Goal: Find specific page/section: Find specific page/section

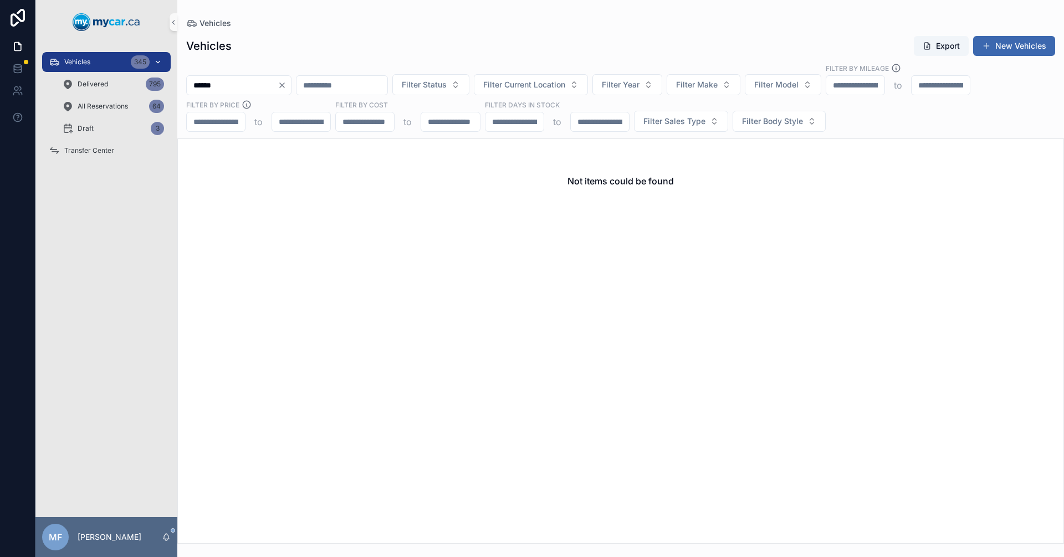
click at [86, 58] on span "Vehicles" at bounding box center [77, 62] width 26 height 9
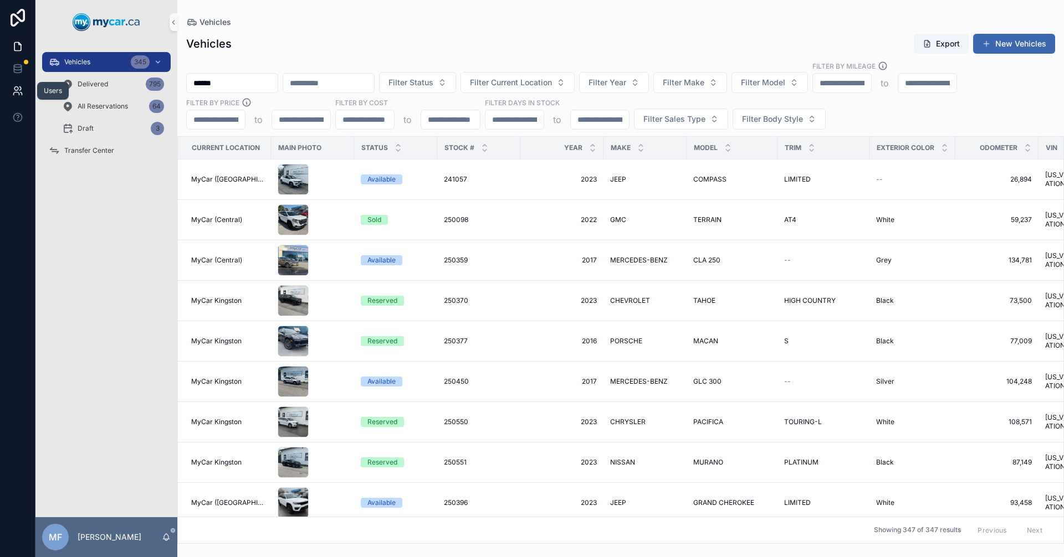
drag, startPoint x: 273, startPoint y: 81, endPoint x: 7, endPoint y: 88, distance: 266.0
click at [7, 88] on div "Users Vehicles 345 Delivered 795 All Reservations 64 Draft 3 Transfer Center MF…" at bounding box center [532, 278] width 1064 height 557
type input "******"
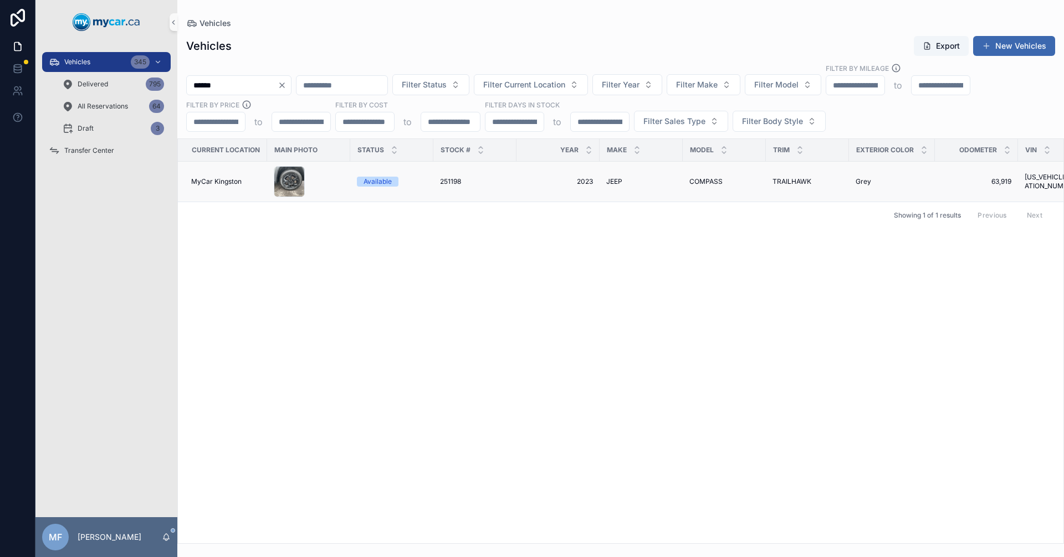
click at [451, 187] on td "251198 251198" at bounding box center [474, 182] width 83 height 40
click at [454, 183] on span "251198" at bounding box center [450, 181] width 21 height 9
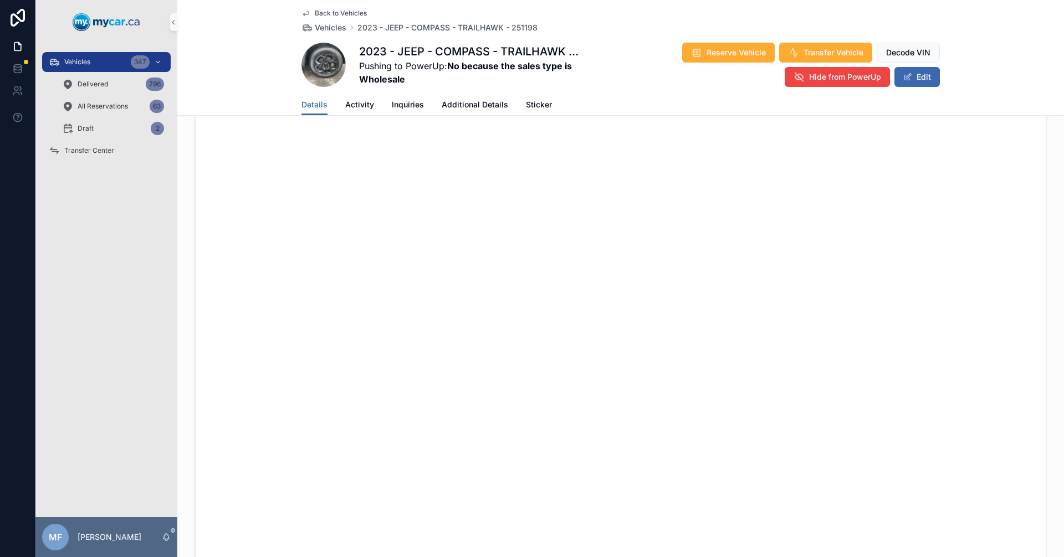
scroll to position [776, 0]
click at [326, 30] on span "Vehicles" at bounding box center [331, 27] width 32 height 11
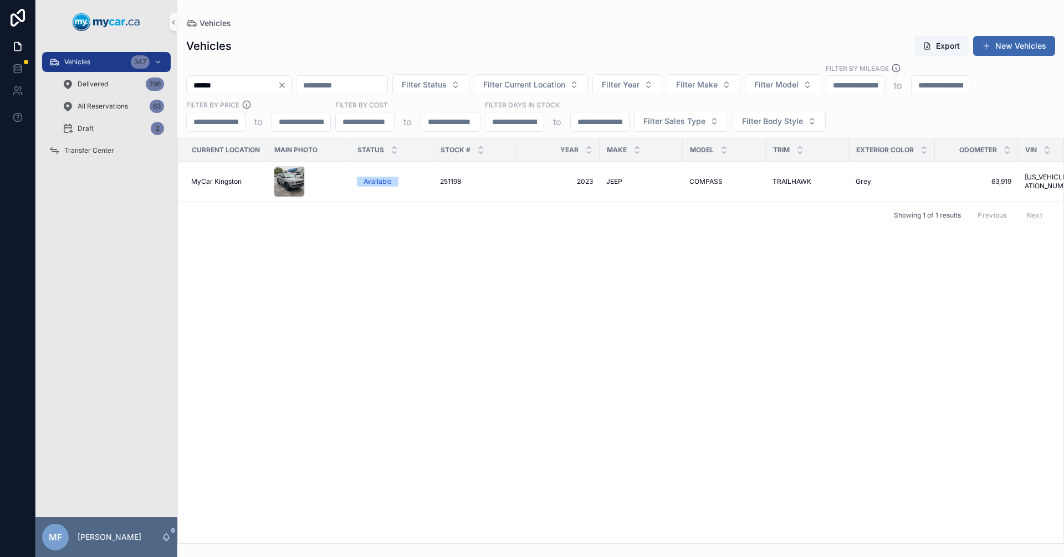
click at [261, 87] on input "******" at bounding box center [232, 86] width 91 height 16
drag, startPoint x: 250, startPoint y: 86, endPoint x: 40, endPoint y: 104, distance: 210.8
click at [44, 103] on div "Vehicles 346 Delivered 796 All Reservations 63 Draft 2 Transfer Center MF Mike …" at bounding box center [549, 278] width 1028 height 557
type input "******"
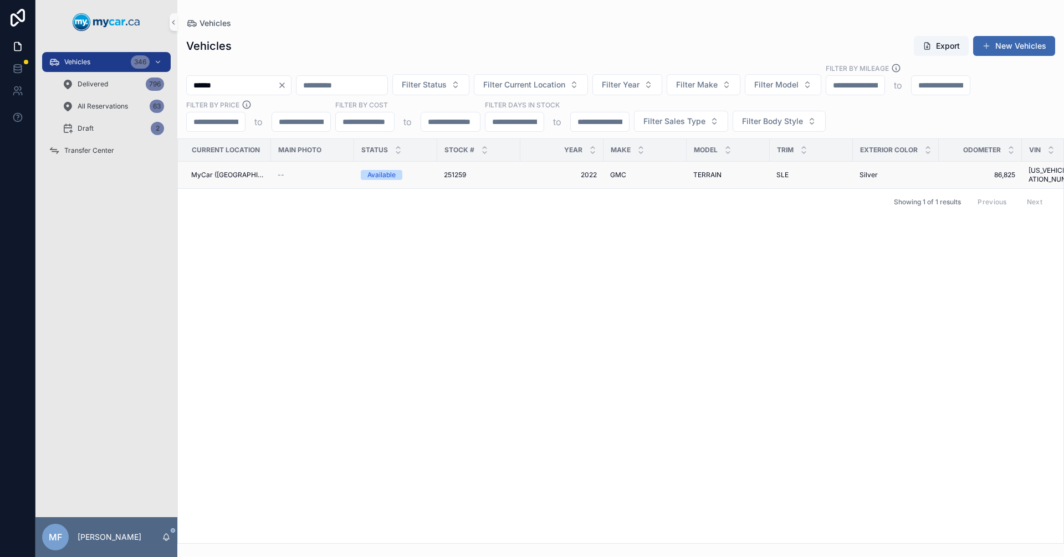
click at [464, 171] on div "251259 251259" at bounding box center [479, 175] width 70 height 9
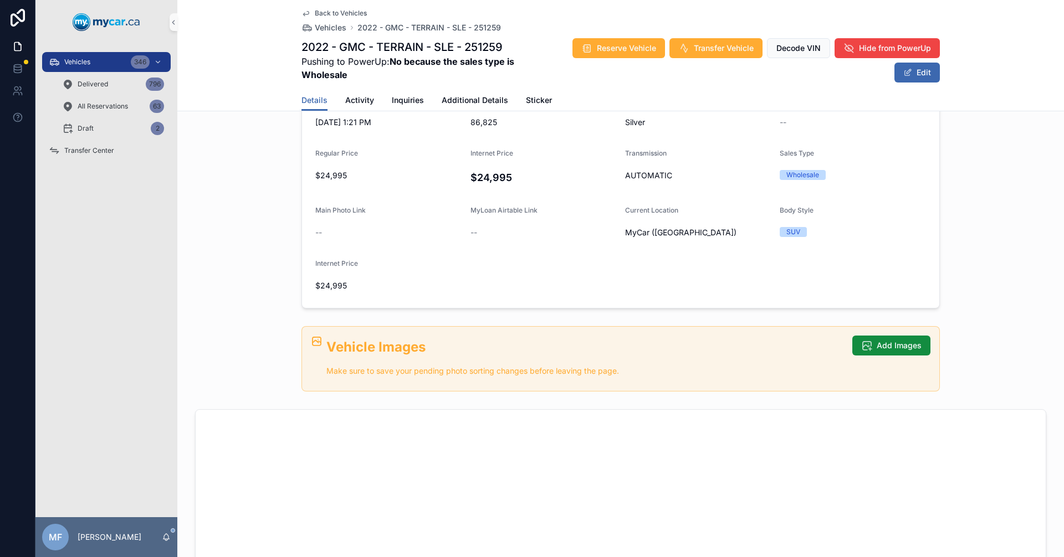
scroll to position [388, 0]
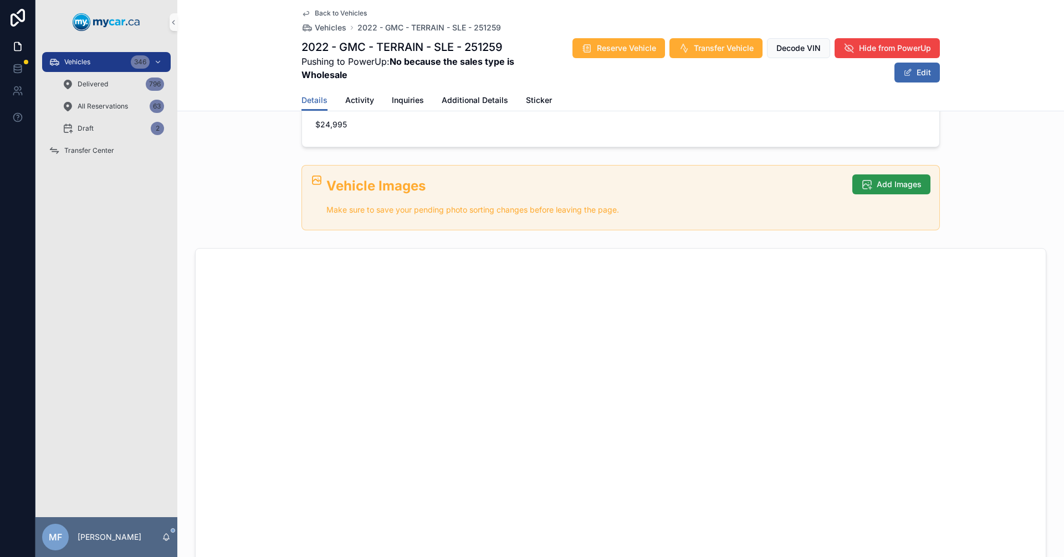
click at [889, 184] on span "Add Images" at bounding box center [899, 184] width 45 height 11
click at [909, 184] on span "Add Images" at bounding box center [899, 184] width 45 height 11
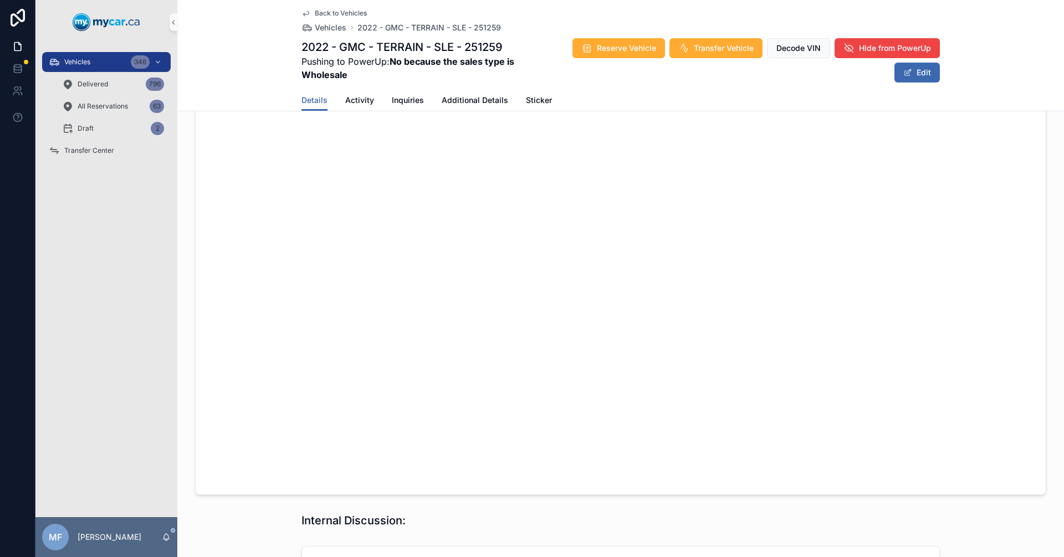
scroll to position [554, 0]
click at [440, 26] on span "2022 - GMC - TERRAIN - SLE - 251259" at bounding box center [429, 27] width 144 height 11
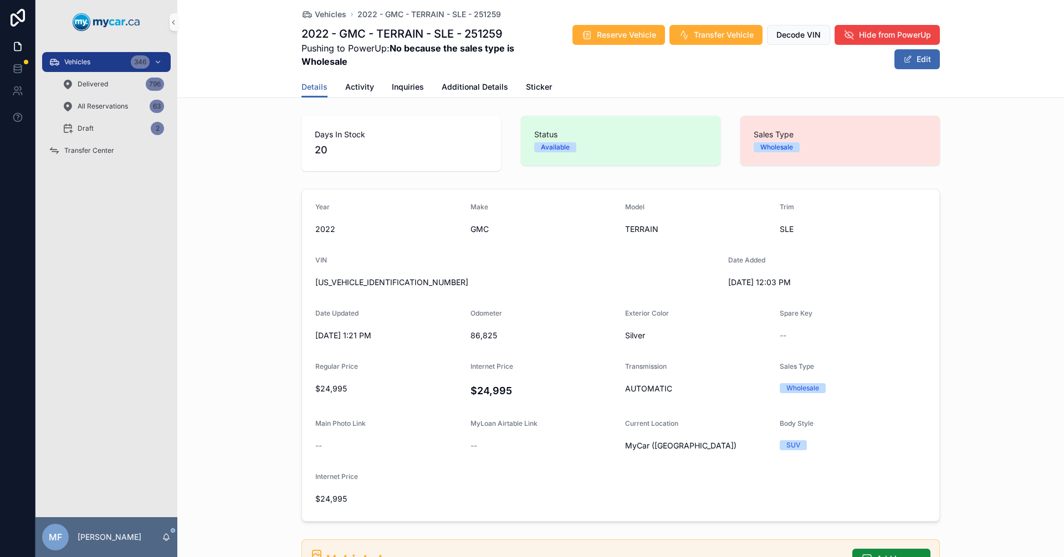
scroll to position [388, 0]
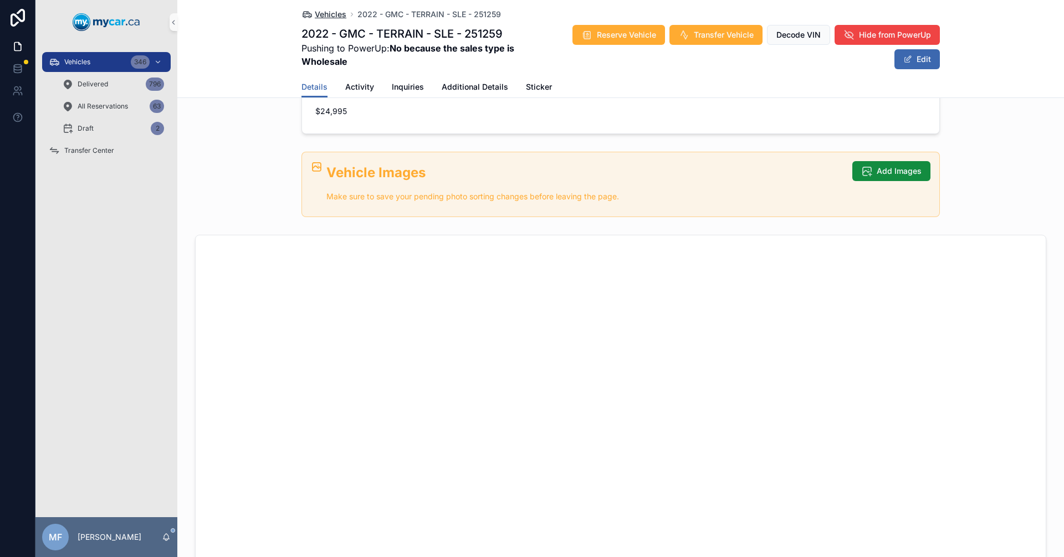
click at [334, 17] on span "Vehicles" at bounding box center [331, 14] width 32 height 11
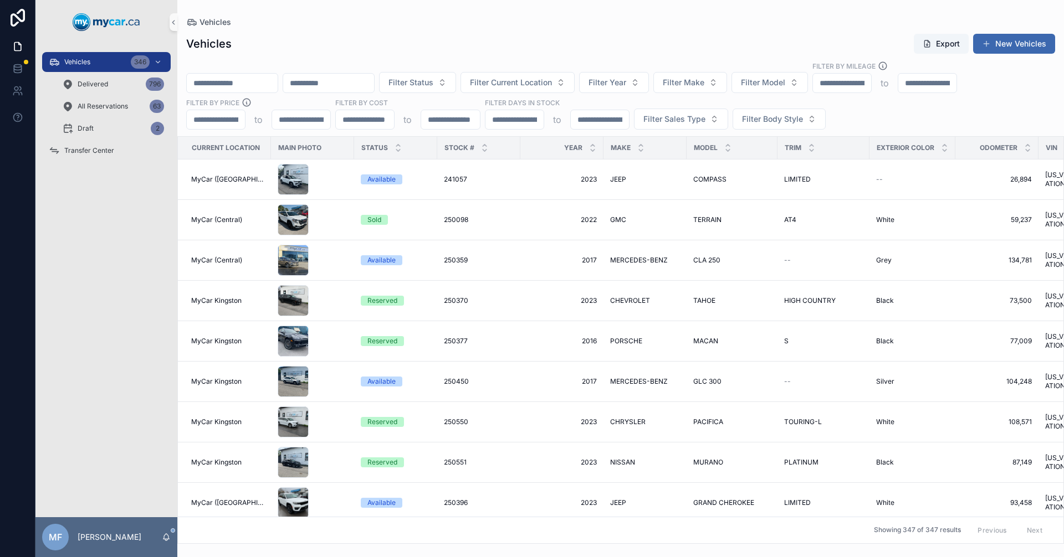
click at [278, 88] on input "scrollable content" at bounding box center [232, 83] width 91 height 16
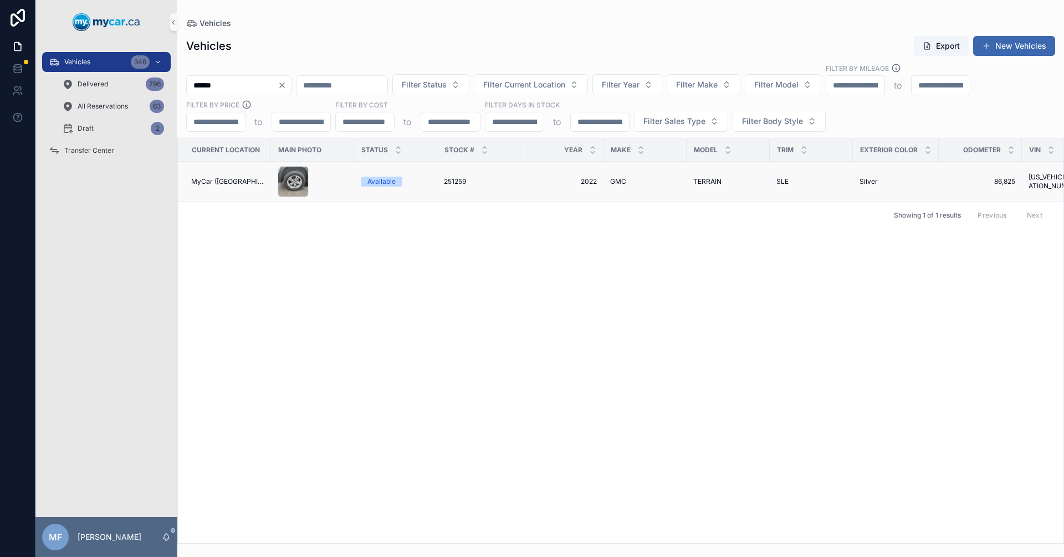
type input "******"
click at [460, 180] on span "251259" at bounding box center [455, 181] width 22 height 9
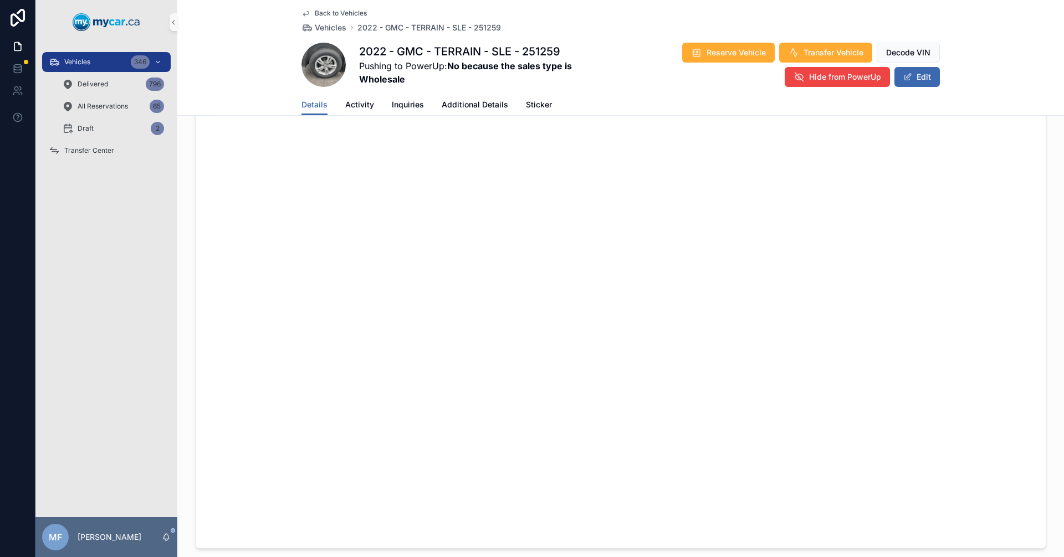
scroll to position [792, 0]
click at [321, 26] on span "Vehicles" at bounding box center [331, 27] width 32 height 11
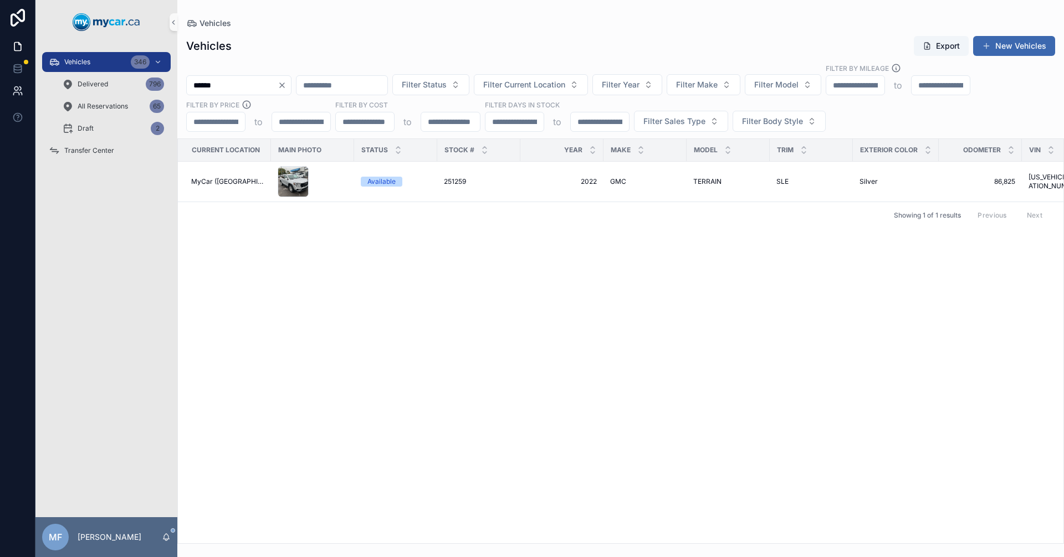
drag, startPoint x: 230, startPoint y: 86, endPoint x: 11, endPoint y: 92, distance: 220.0
click at [11, 92] on div "Vehicles 346 Delivered 796 All Reservations 65 Draft 2 Transfer Center MF Mike …" at bounding box center [532, 278] width 1064 height 557
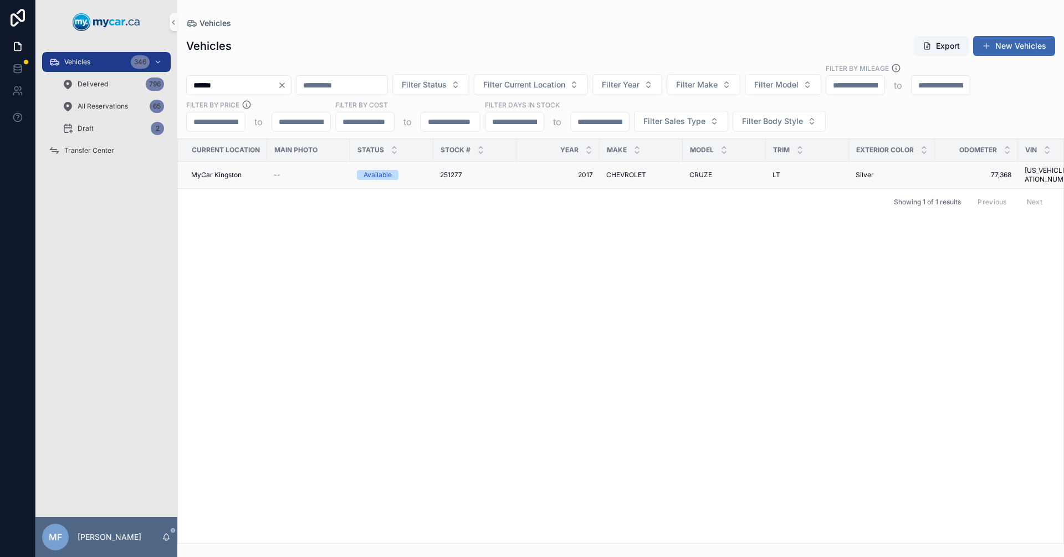
type input "******"
click at [458, 171] on span "251277" at bounding box center [451, 175] width 22 height 9
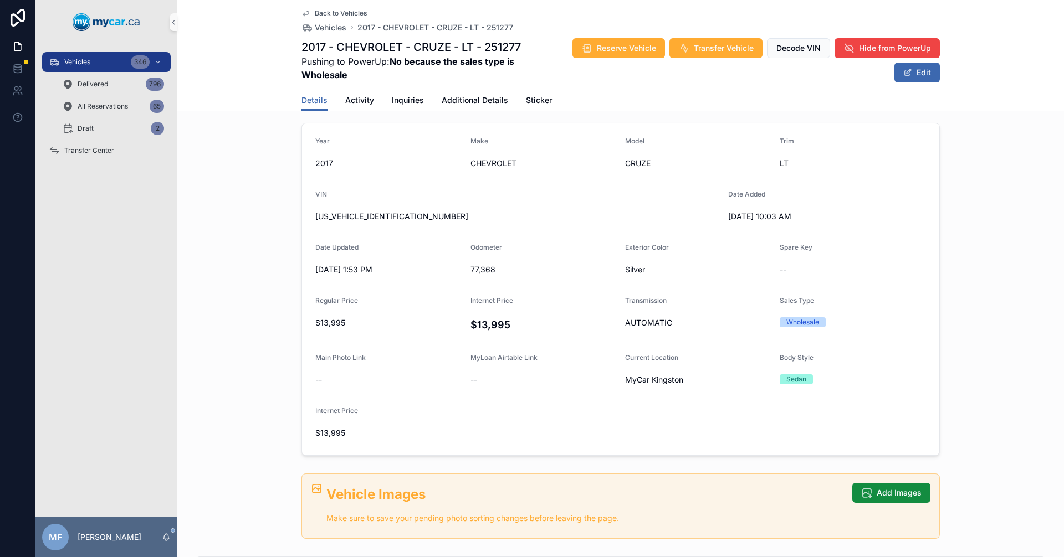
scroll to position [222, 0]
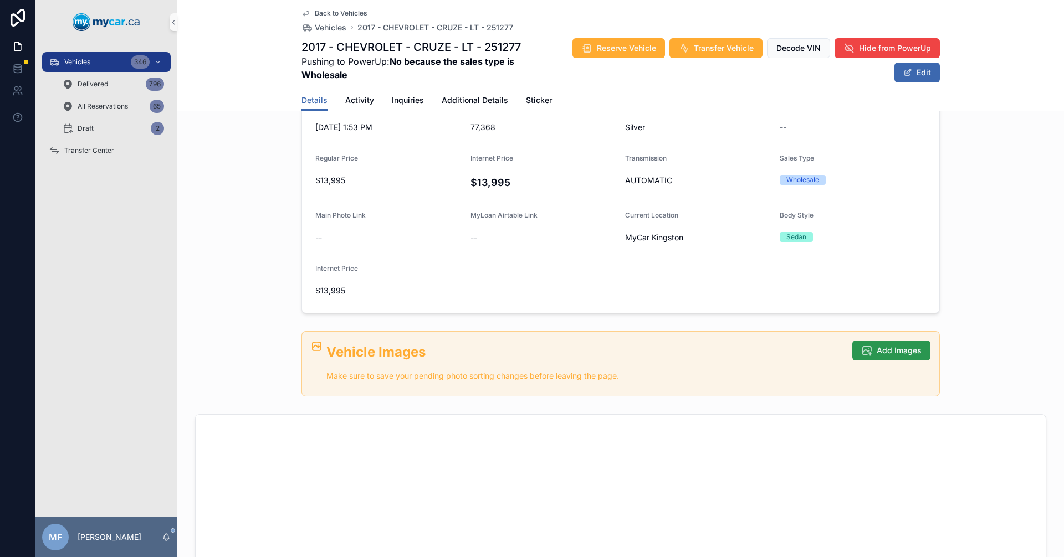
click at [908, 351] on span "Add Images" at bounding box center [899, 350] width 45 height 11
click at [882, 351] on span "Add Images" at bounding box center [899, 350] width 45 height 11
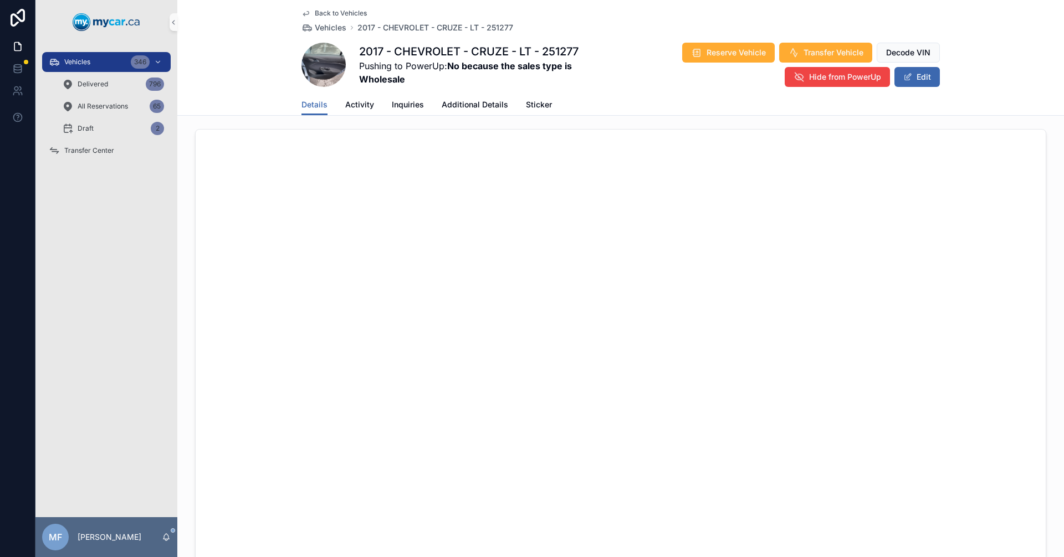
scroll to position [836, 0]
click at [421, 28] on span "2017 - CHEVROLET - CRUZE - LT - 251277" at bounding box center [435, 27] width 156 height 11
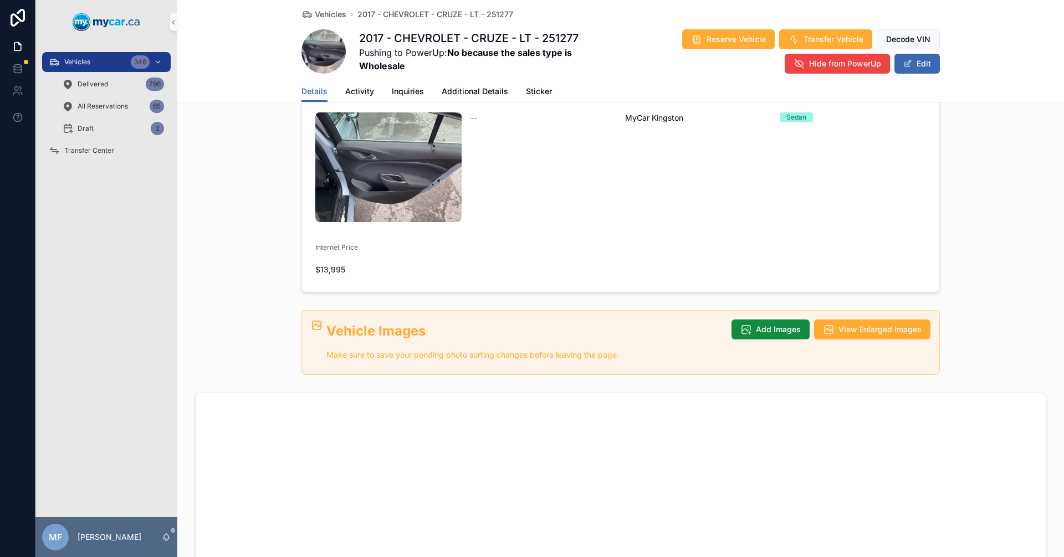
scroll to position [277, 0]
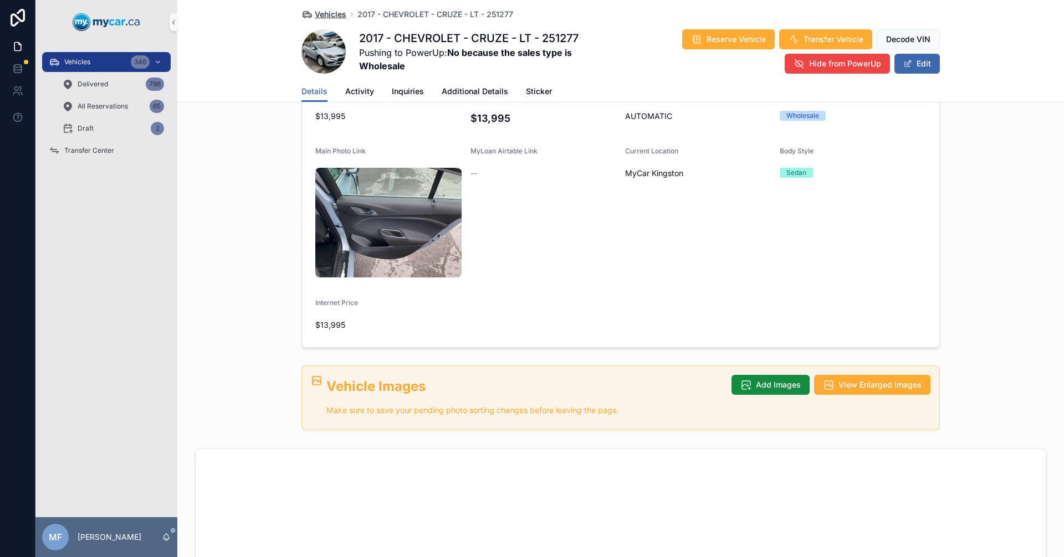
click at [332, 14] on span "Vehicles" at bounding box center [331, 14] width 32 height 11
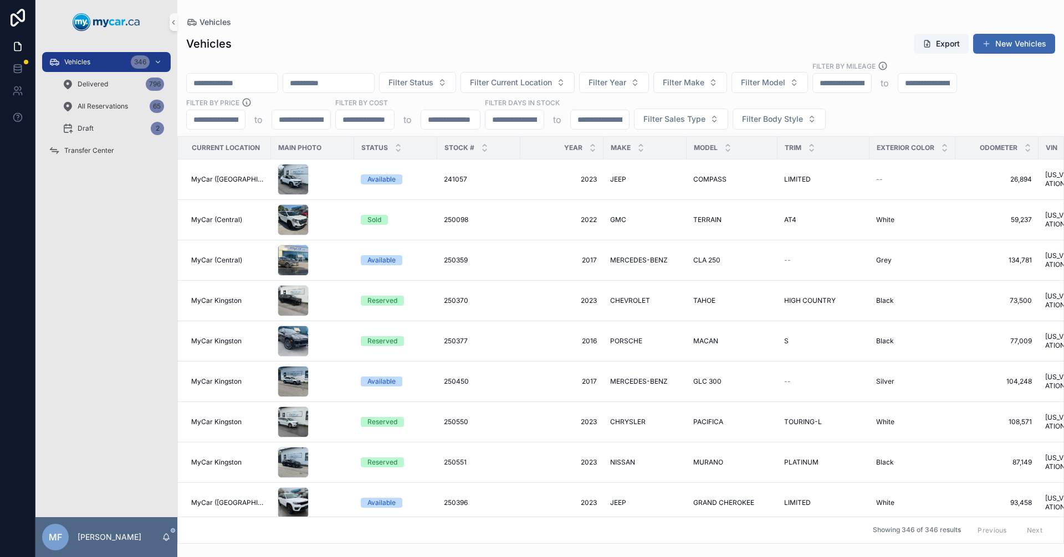
click at [235, 83] on input "scrollable content" at bounding box center [232, 83] width 91 height 16
type input "******"
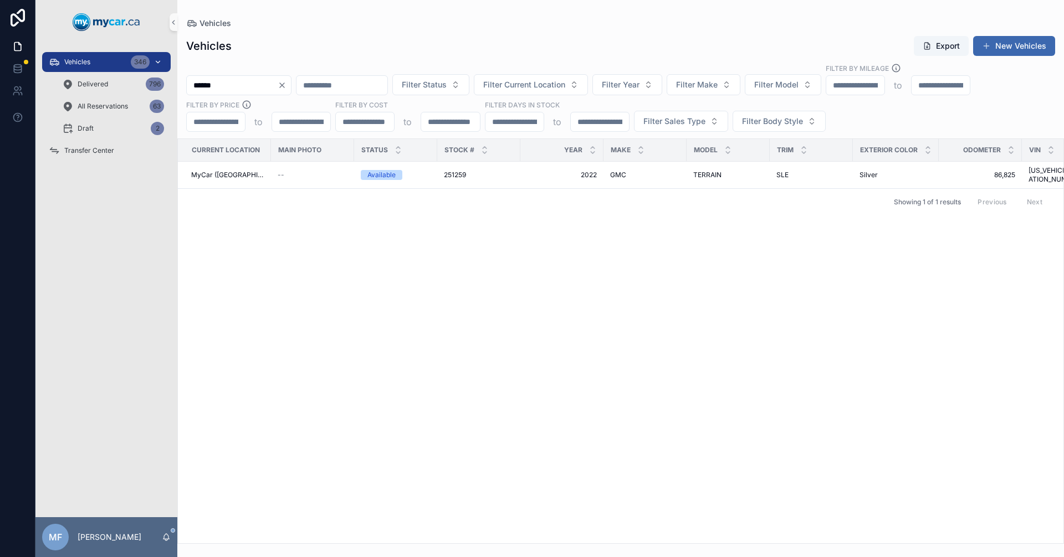
drag, startPoint x: 79, startPoint y: 65, endPoint x: 85, endPoint y: 65, distance: 6.1
click at [79, 65] on span "Vehicles" at bounding box center [77, 62] width 26 height 9
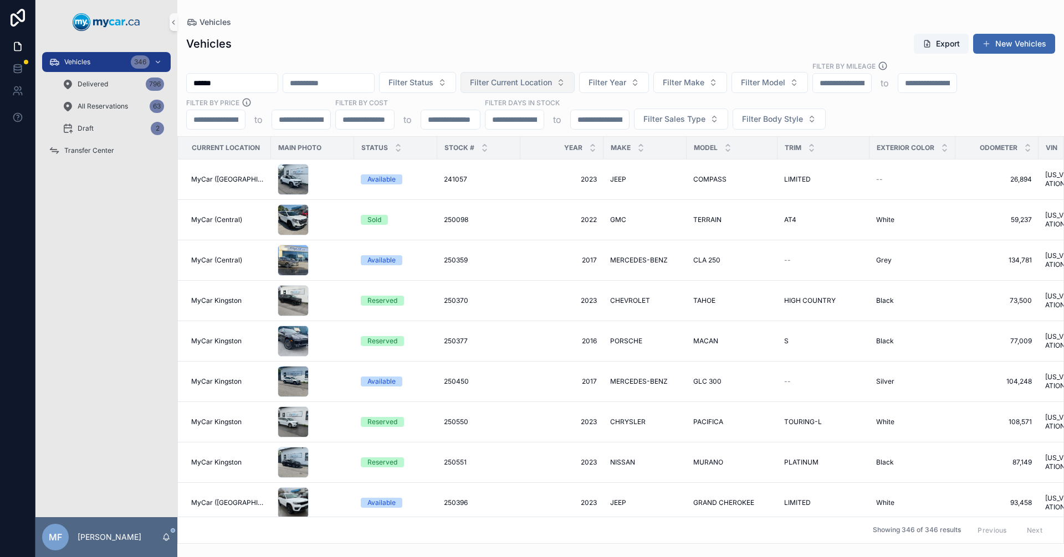
click at [552, 86] on span "Filter Current Location" at bounding box center [511, 82] width 82 height 11
click at [268, 82] on input "******" at bounding box center [232, 83] width 91 height 16
drag, startPoint x: 137, startPoint y: 73, endPoint x: 4, endPoint y: 67, distance: 132.6
click at [0, 68] on div "Vehicles 346 Delivered 796 All Reservations 63 Draft 2 Transfer Center MF [PERS…" at bounding box center [532, 278] width 1064 height 557
click at [550, 76] on button "Filter Current Location" at bounding box center [517, 82] width 114 height 21
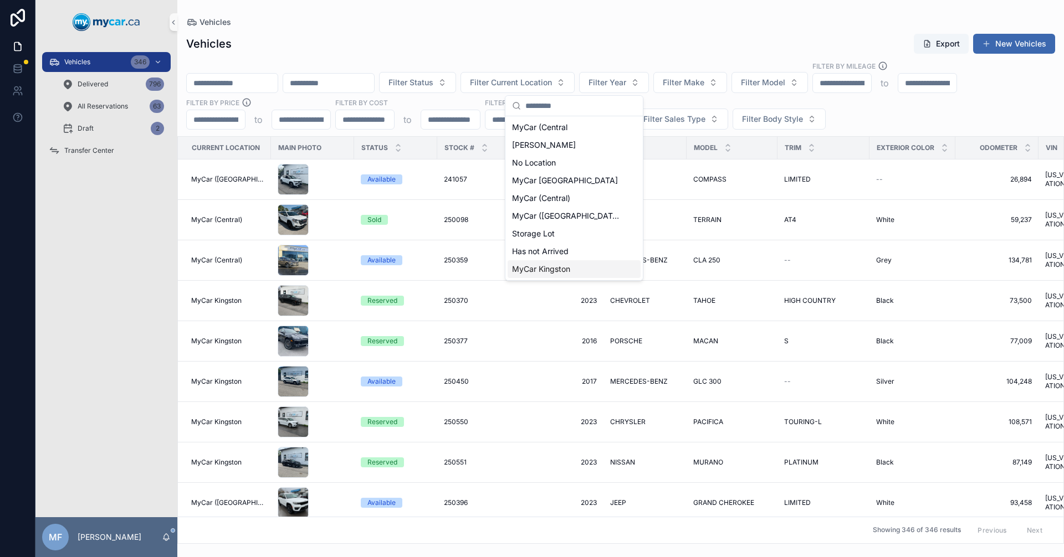
click at [542, 270] on span "MyCar Kingston" at bounding box center [541, 269] width 58 height 11
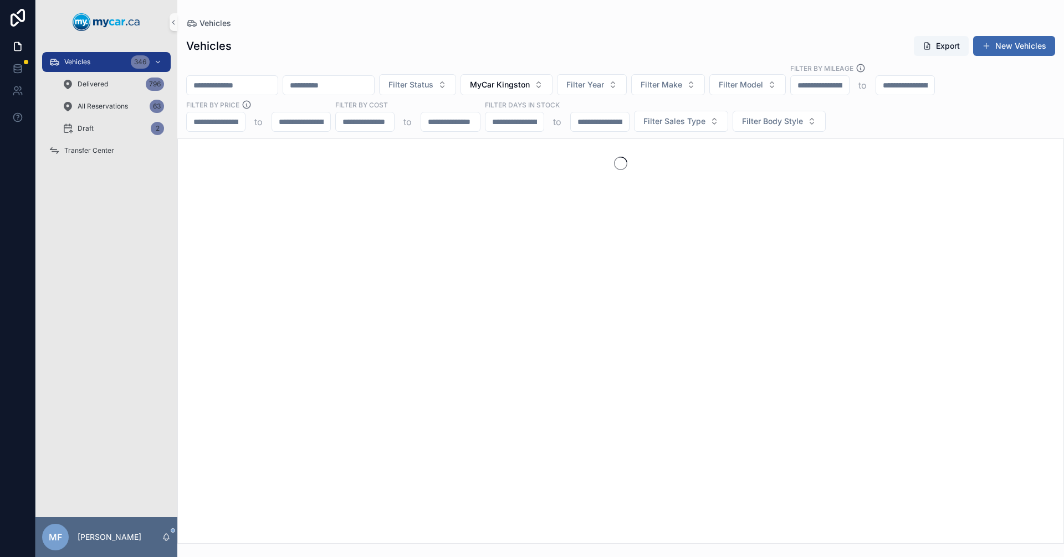
click at [706, 57] on div "Vehicles Export New Vehicles Filter Status MyCar Kingston Filter Year Filter Ma…" at bounding box center [620, 286] width 887 height 515
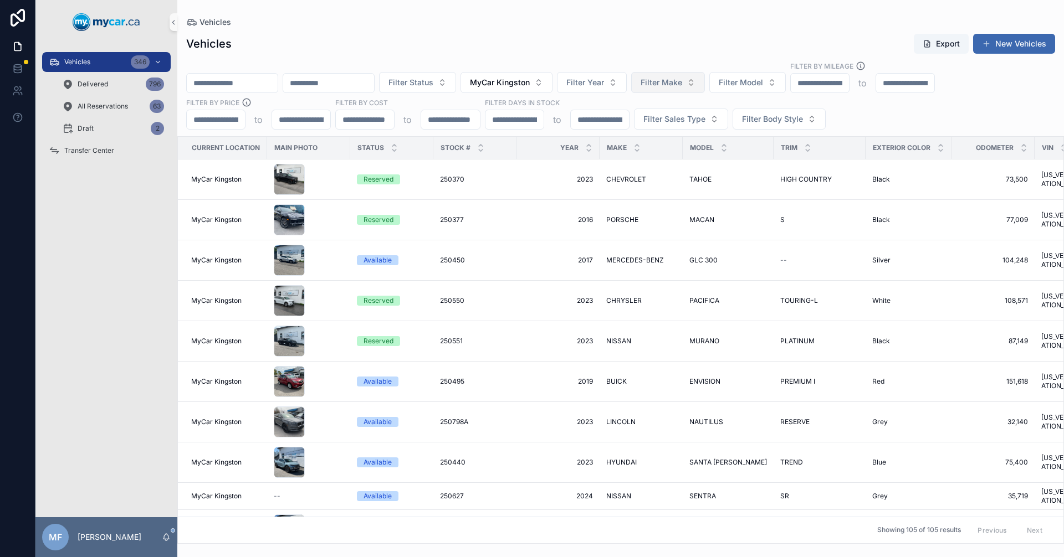
click at [682, 83] on span "Filter Make" at bounding box center [661, 82] width 42 height 11
type input "***"
click at [679, 144] on span "VOLVO" at bounding box center [675, 145] width 27 height 11
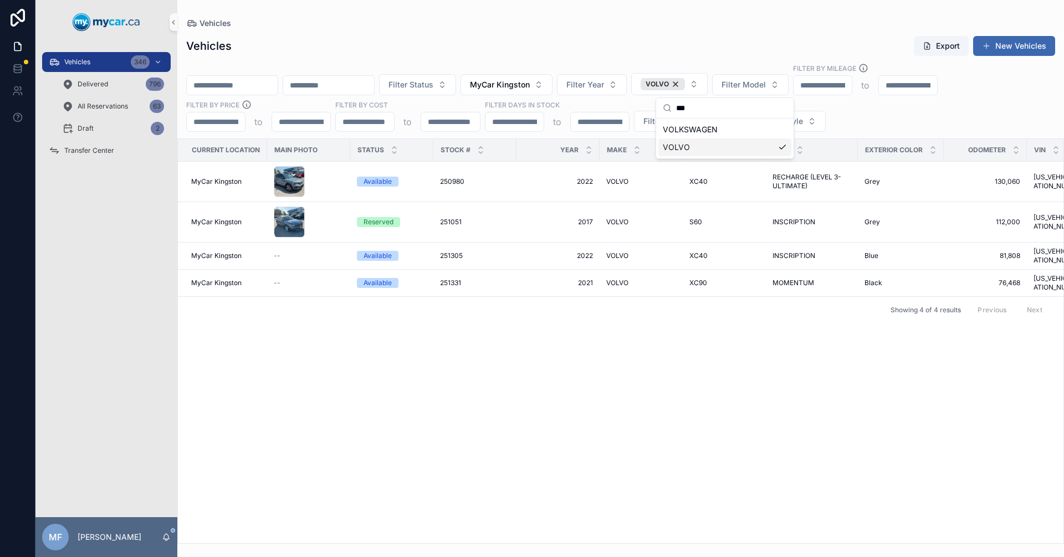
click at [526, 375] on div "Current Location Main Photo Status Stock # Year Make Model Trim Exterior Color …" at bounding box center [620, 341] width 885 height 404
click at [478, 219] on div "251051 251051" at bounding box center [475, 222] width 70 height 9
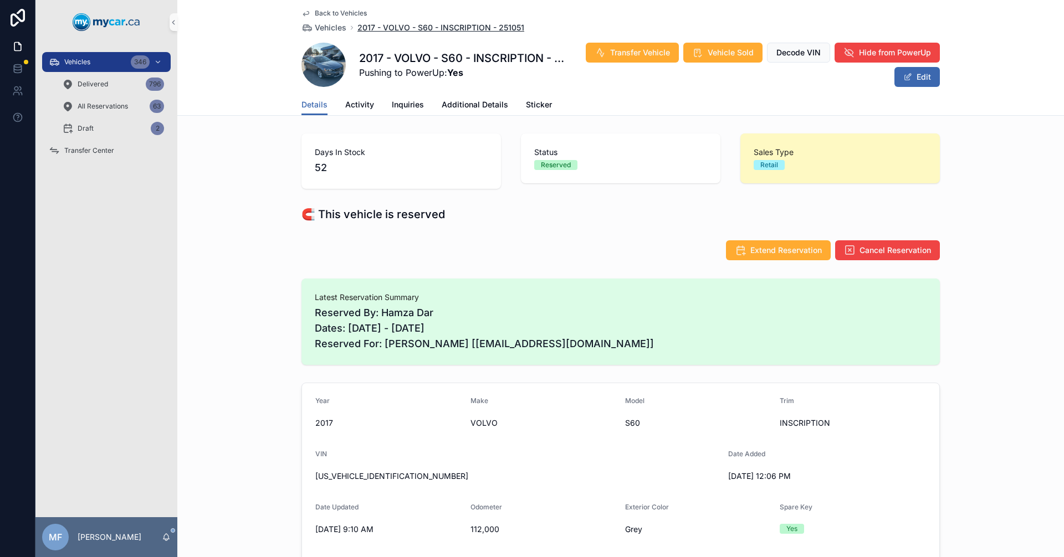
click at [380, 32] on span "2017 - VOLVO - S60 - INSCRIPTION - 251051" at bounding box center [440, 27] width 167 height 11
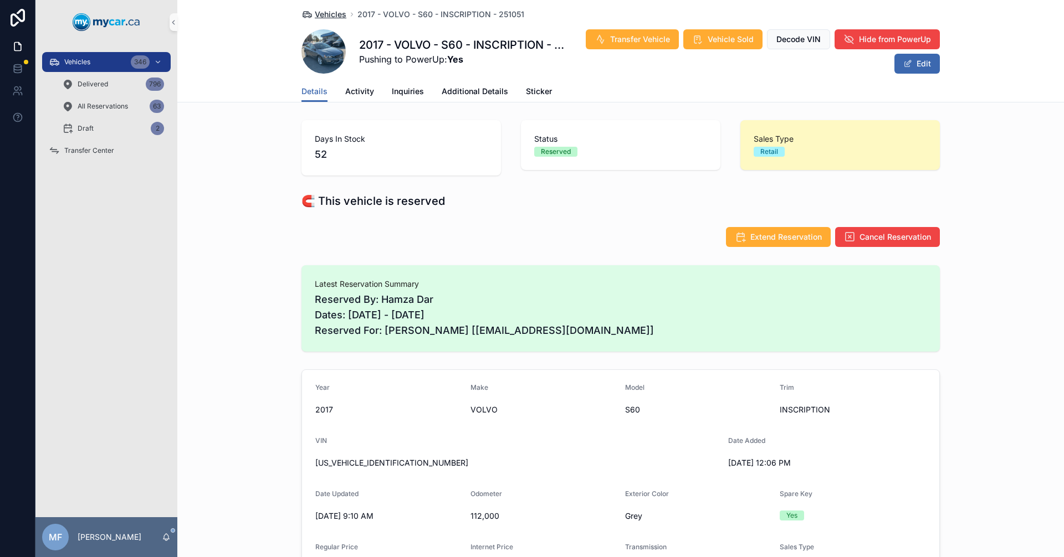
click at [321, 11] on span "Vehicles" at bounding box center [331, 14] width 32 height 11
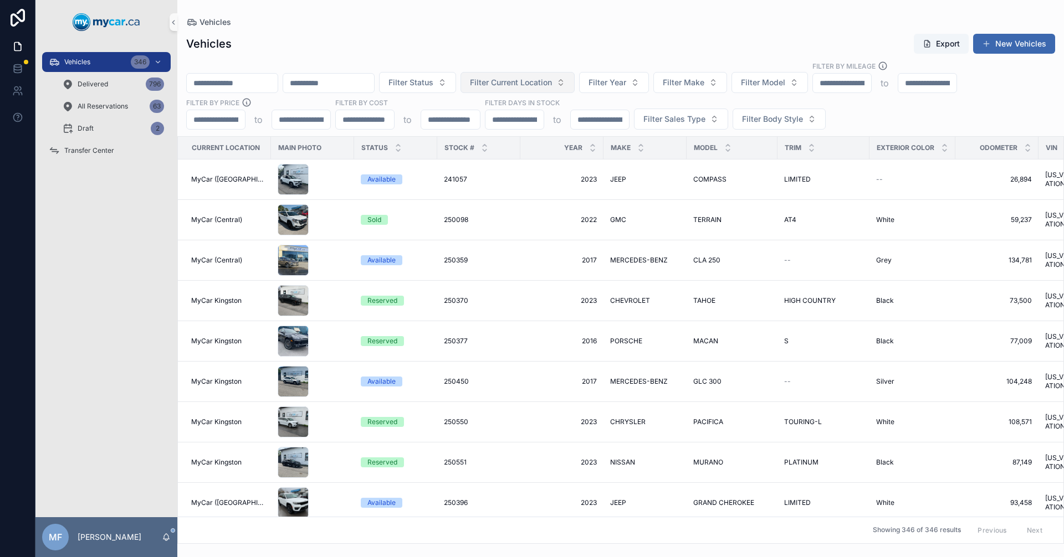
click at [552, 81] on span "Filter Current Location" at bounding box center [511, 82] width 82 height 11
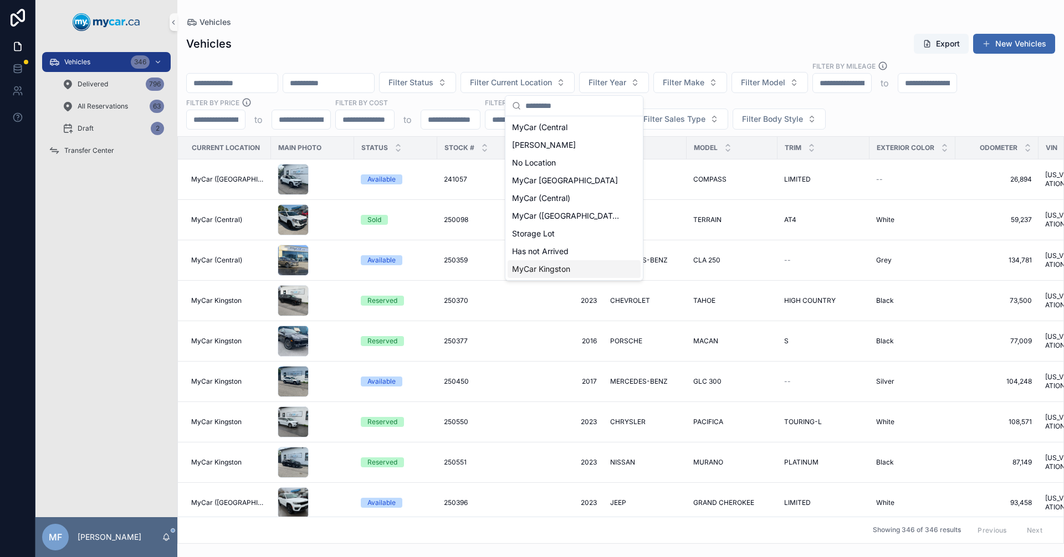
click at [522, 269] on span "MyCar Kingston" at bounding box center [541, 269] width 58 height 11
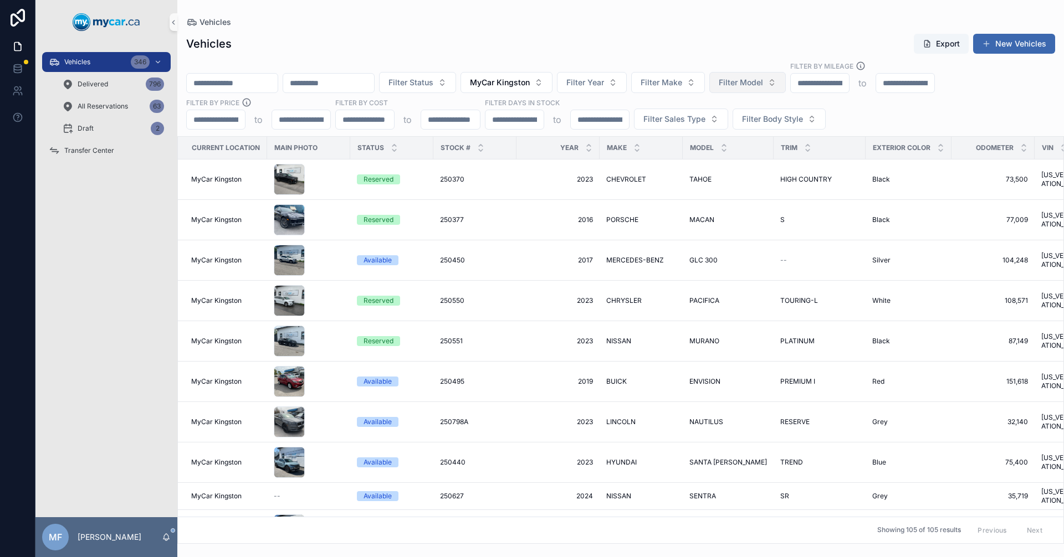
click at [763, 83] on span "Filter Model" at bounding box center [741, 82] width 44 height 11
click at [682, 80] on span "Filter Make" at bounding box center [661, 82] width 42 height 11
type input "*****"
click at [680, 127] on span "VOLVO" at bounding box center [675, 127] width 27 height 11
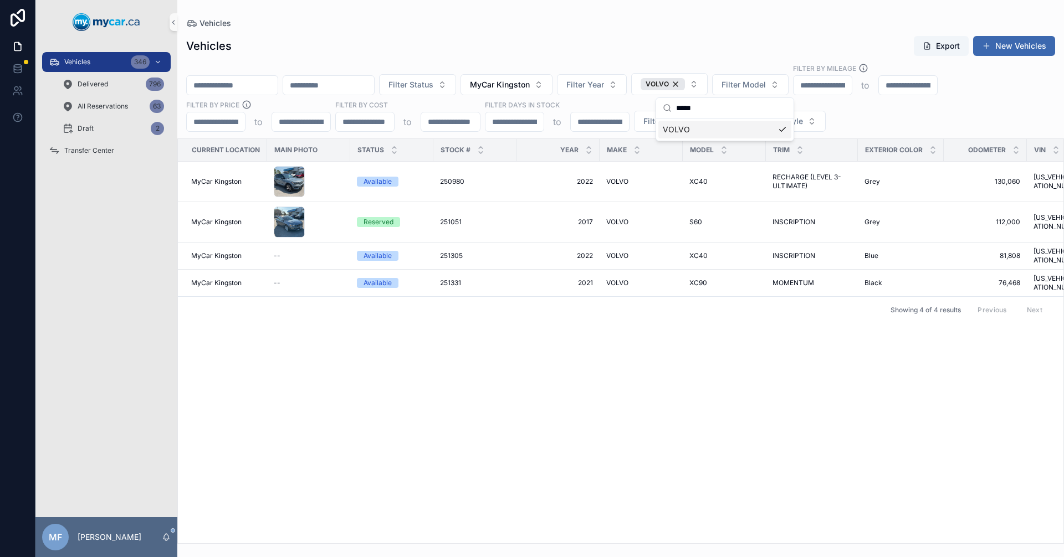
click at [494, 346] on div "Current Location Main Photo Status Stock # Year Make Model Trim Exterior Color …" at bounding box center [620, 341] width 885 height 404
